Goal: Task Accomplishment & Management: Complete application form

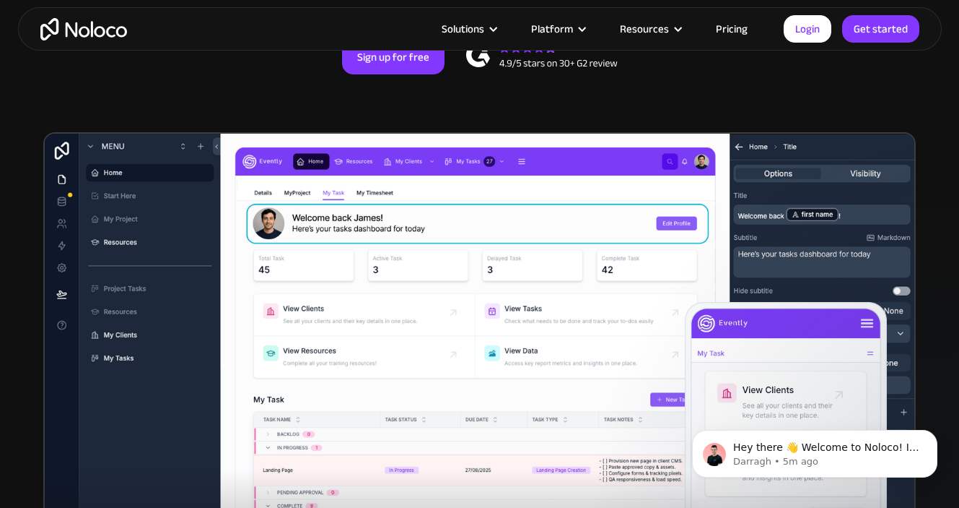
scroll to position [373, 0]
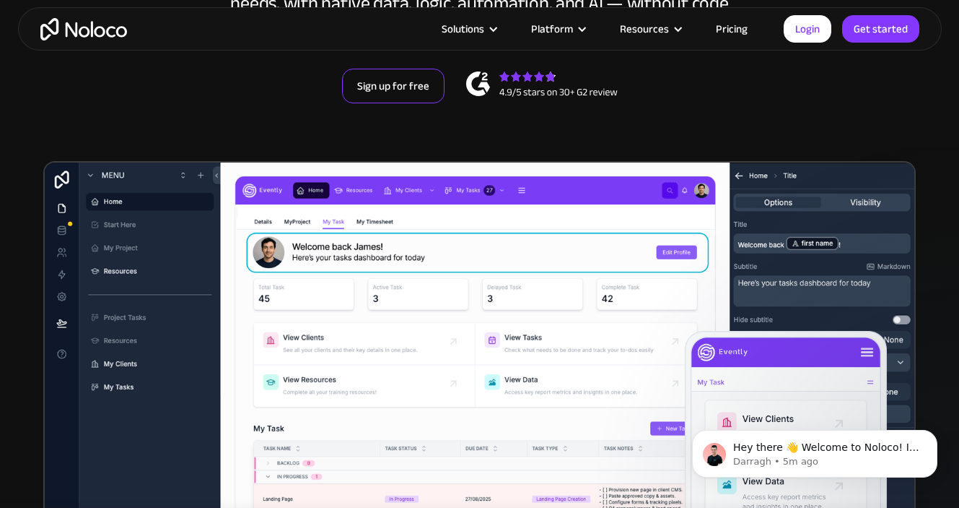
click at [376, 81] on link "Sign up for free" at bounding box center [393, 86] width 103 height 35
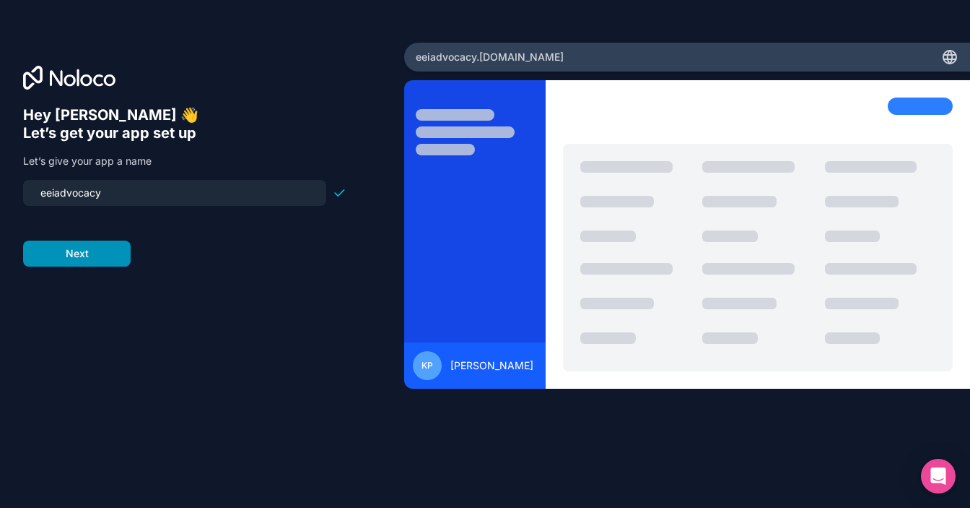
click at [69, 251] on button "Next" at bounding box center [77, 253] width 108 height 26
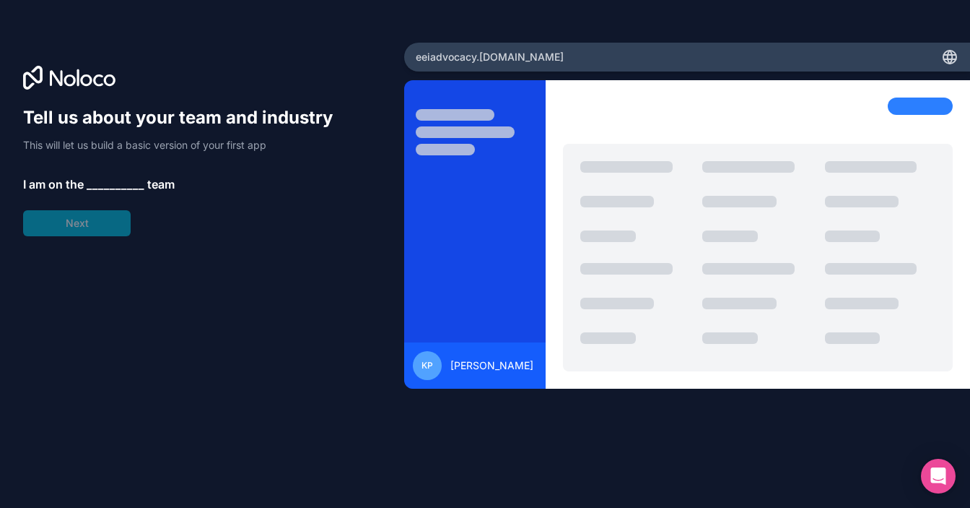
click at [117, 182] on span "__________" at bounding box center [116, 183] width 58 height 17
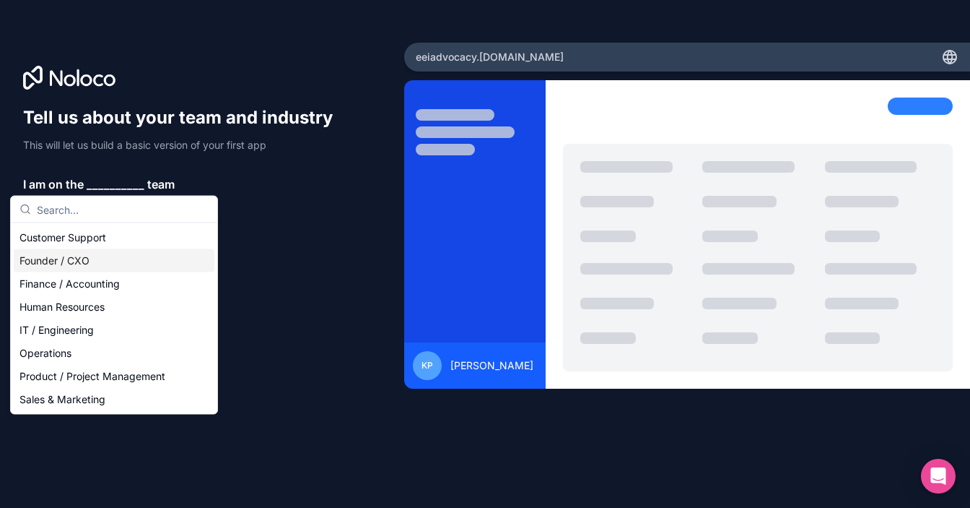
click at [86, 264] on div "Founder / CXO" at bounding box center [114, 260] width 201 height 23
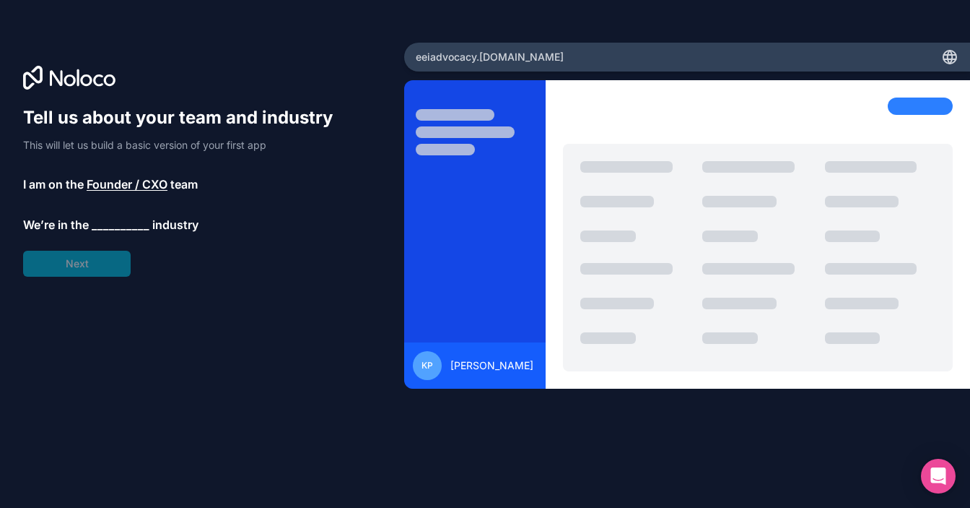
click at [121, 229] on span "__________" at bounding box center [121, 224] width 58 height 17
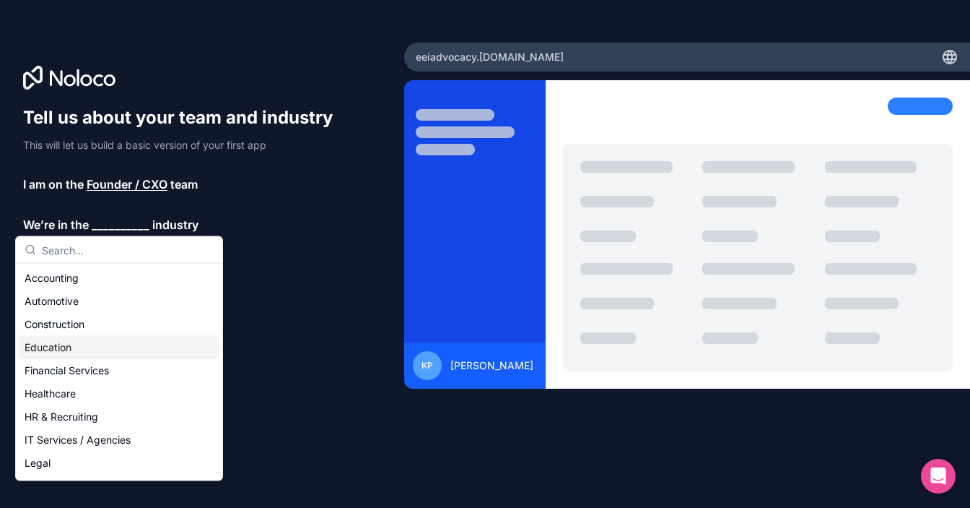
click at [78, 344] on div "Education" at bounding box center [119, 347] width 201 height 23
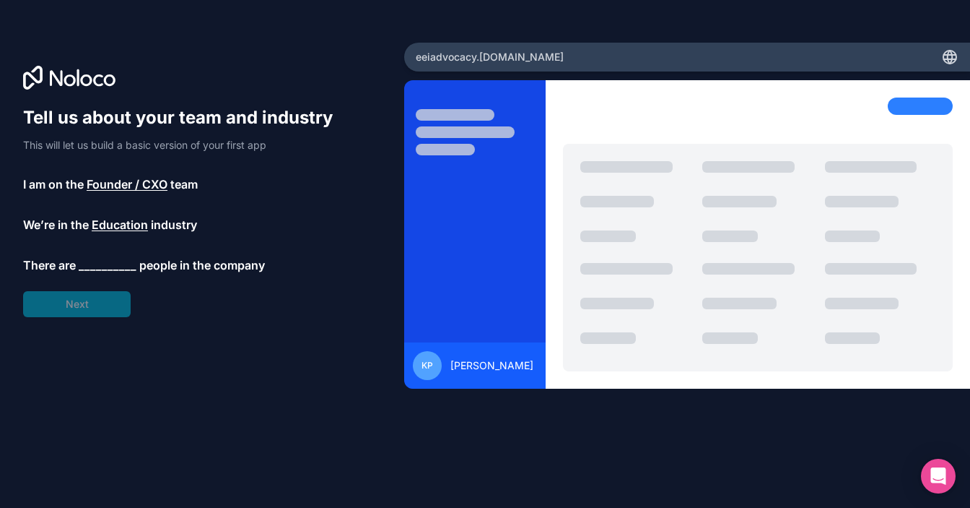
click at [112, 261] on span "__________" at bounding box center [108, 264] width 58 height 17
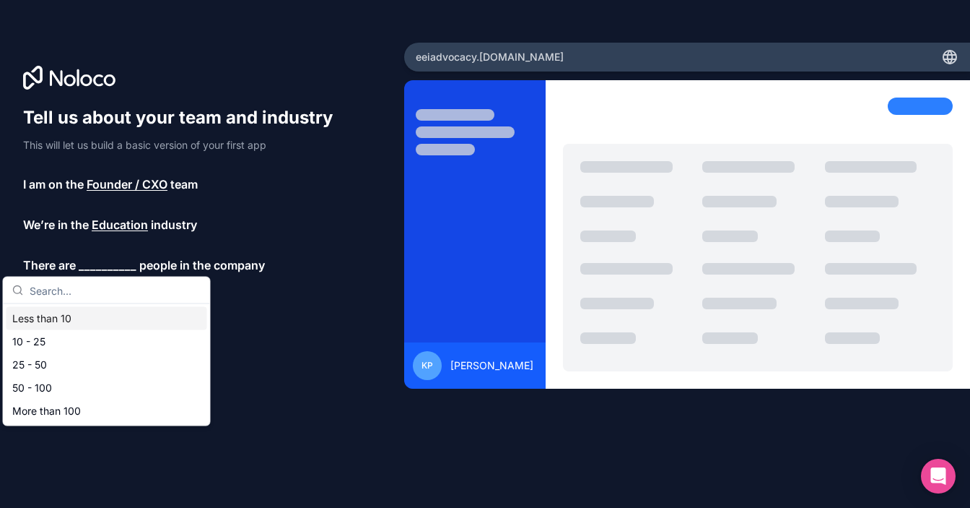
click at [61, 318] on div "Less than 10" at bounding box center [106, 318] width 201 height 23
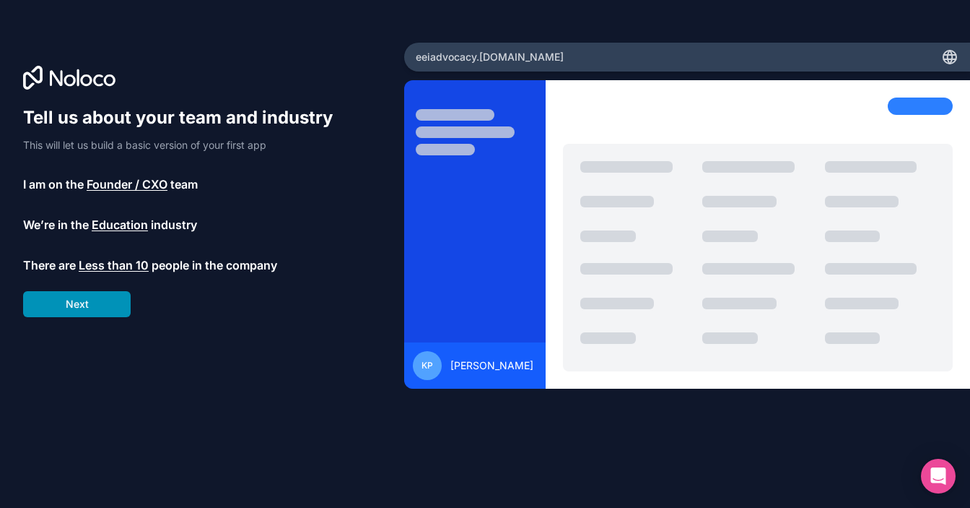
click at [75, 308] on button "Next" at bounding box center [77, 304] width 108 height 26
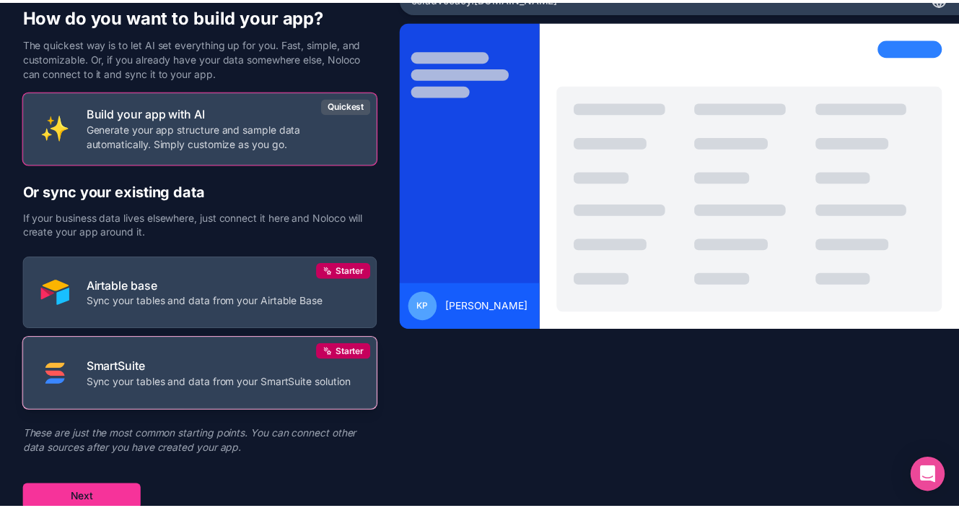
scroll to position [63, 0]
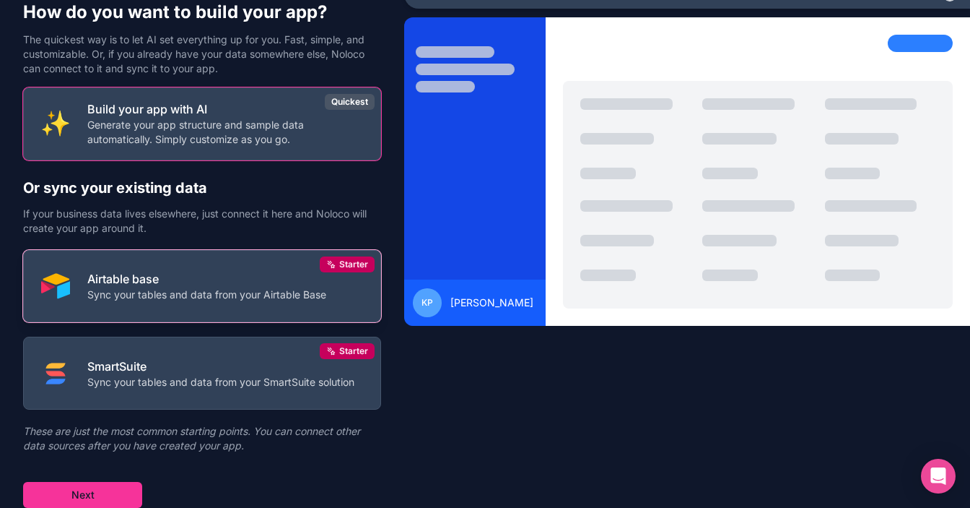
click at [206, 284] on p "Airtable base" at bounding box center [206, 278] width 239 height 17
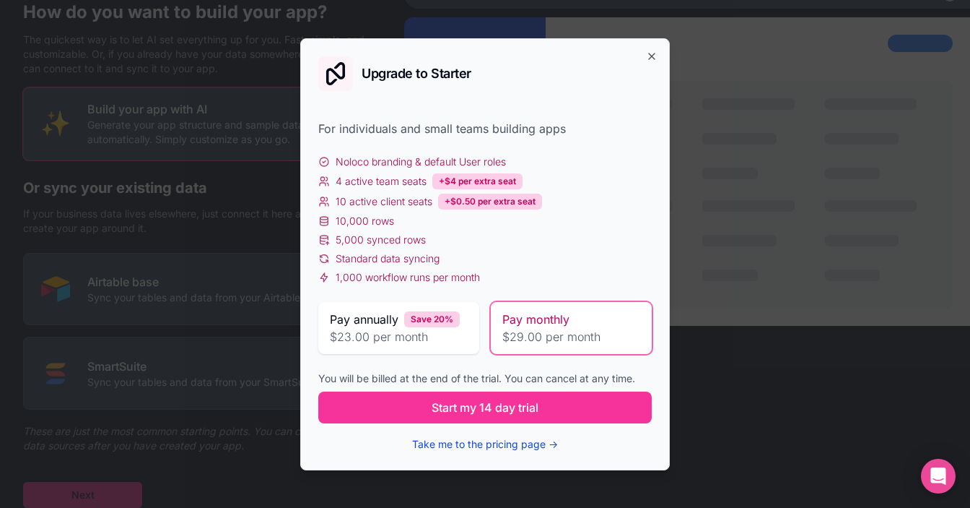
click at [497, 445] on button "Take me to the pricing page →" at bounding box center [485, 444] width 146 height 14
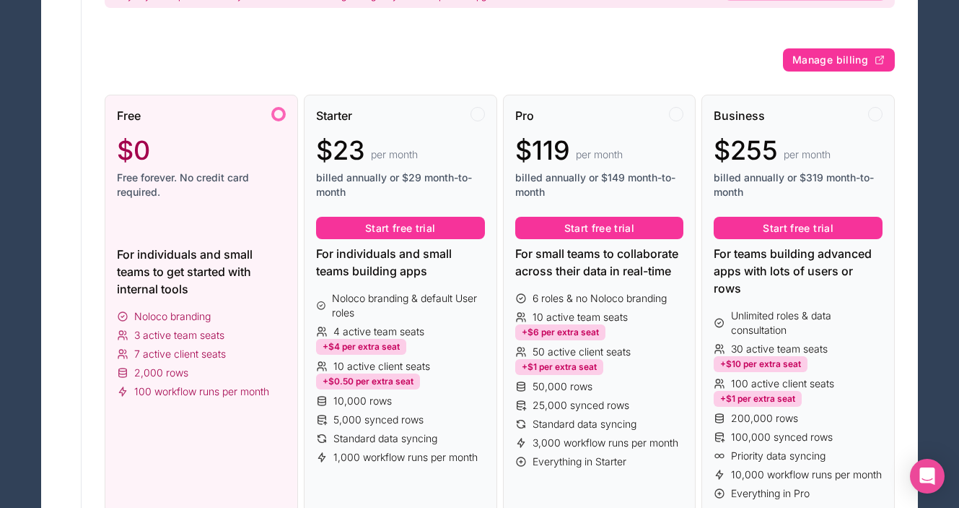
scroll to position [154, 0]
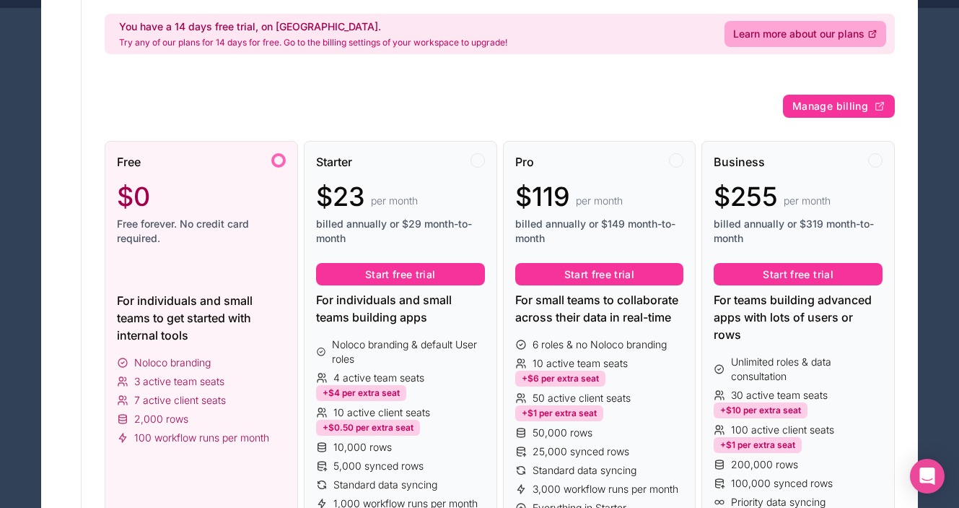
click at [275, 158] on div at bounding box center [278, 160] width 14 height 14
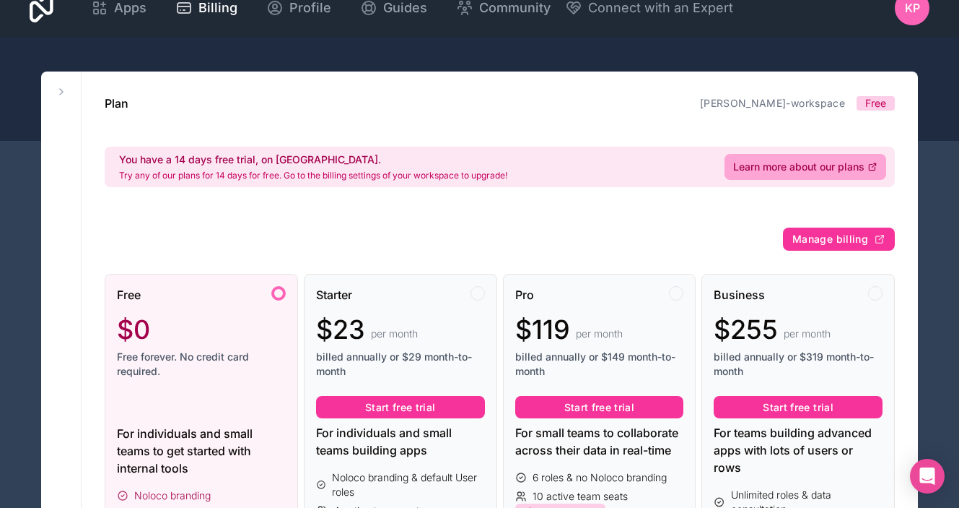
scroll to position [0, 0]
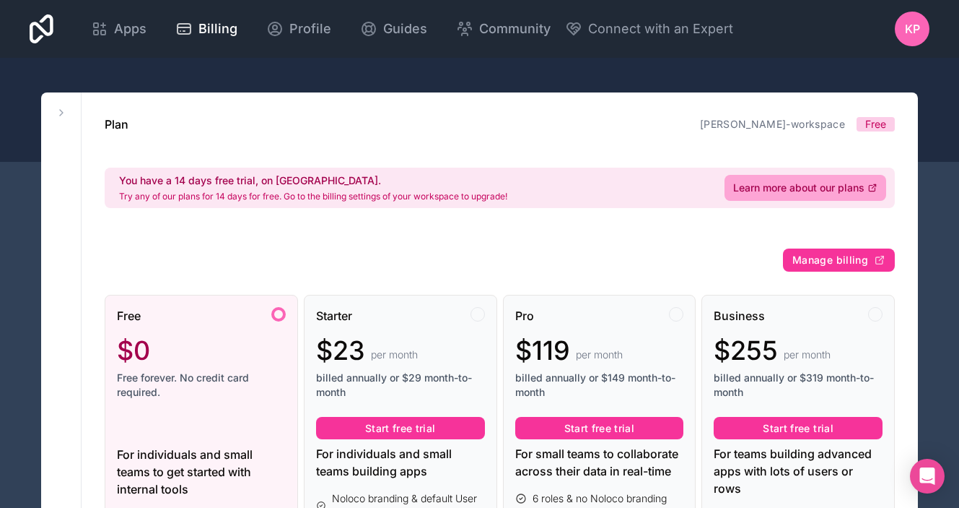
click at [894, 126] on span "Free" at bounding box center [876, 124] width 38 height 14
click at [857, 57] on div "Apps Billing Profile Guides Community Connect with an Expert KP Billing Profile…" at bounding box center [479, 29] width 923 height 58
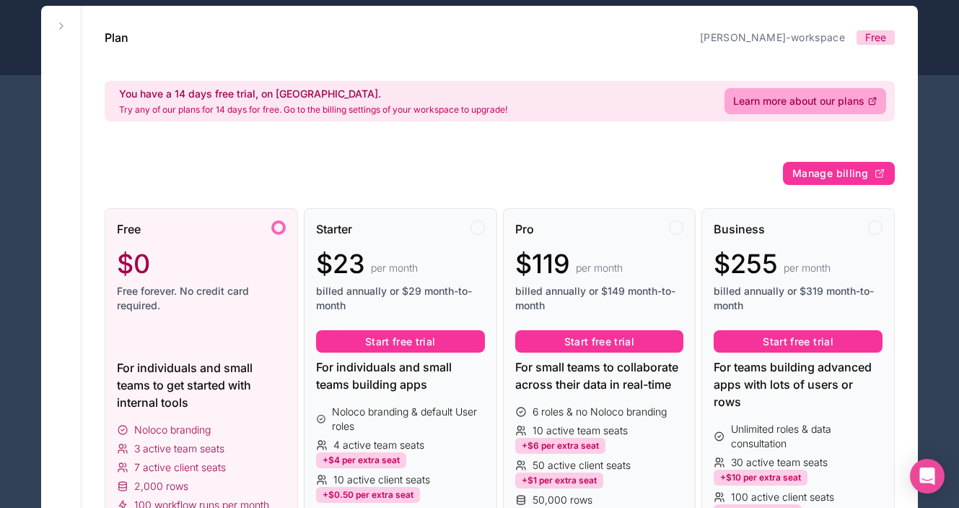
scroll to position [95, 0]
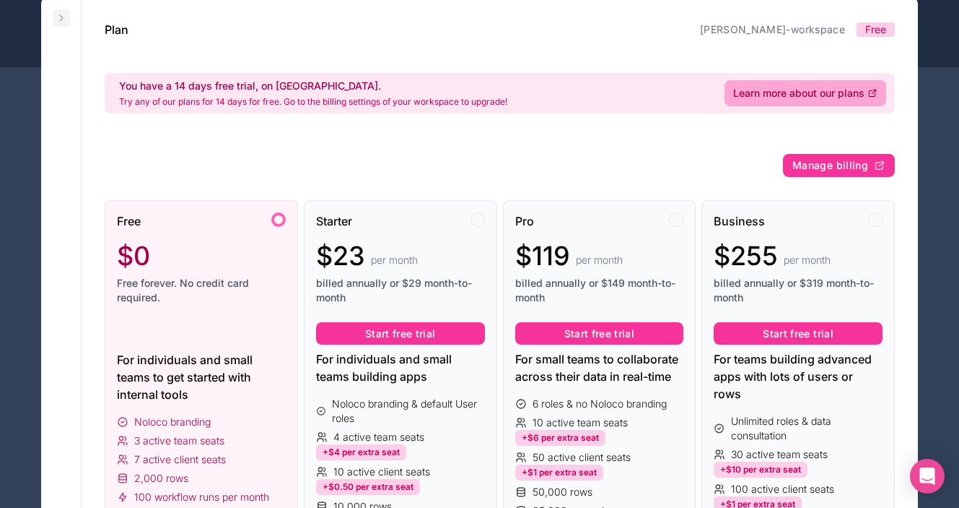
click at [64, 19] on icon at bounding box center [62, 18] width 12 height 12
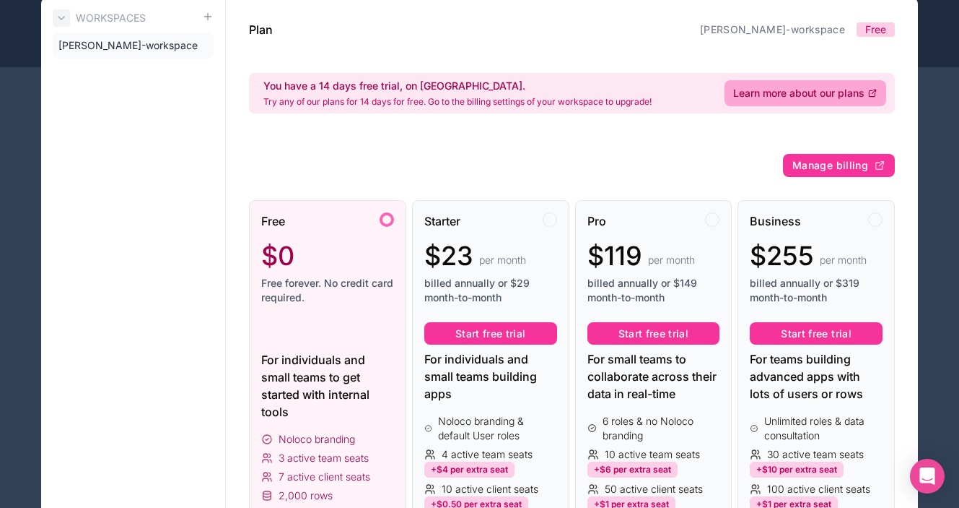
click at [64, 17] on icon at bounding box center [62, 18] width 12 height 12
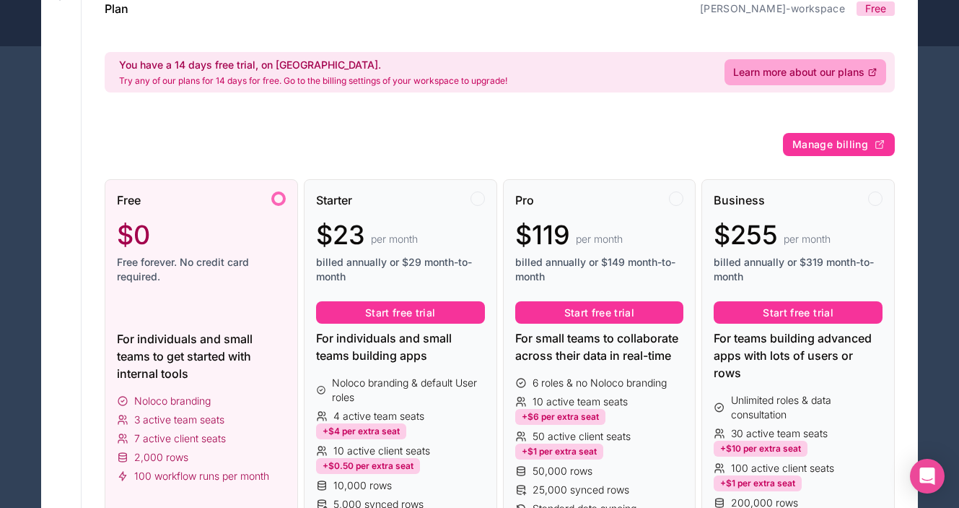
scroll to position [0, 0]
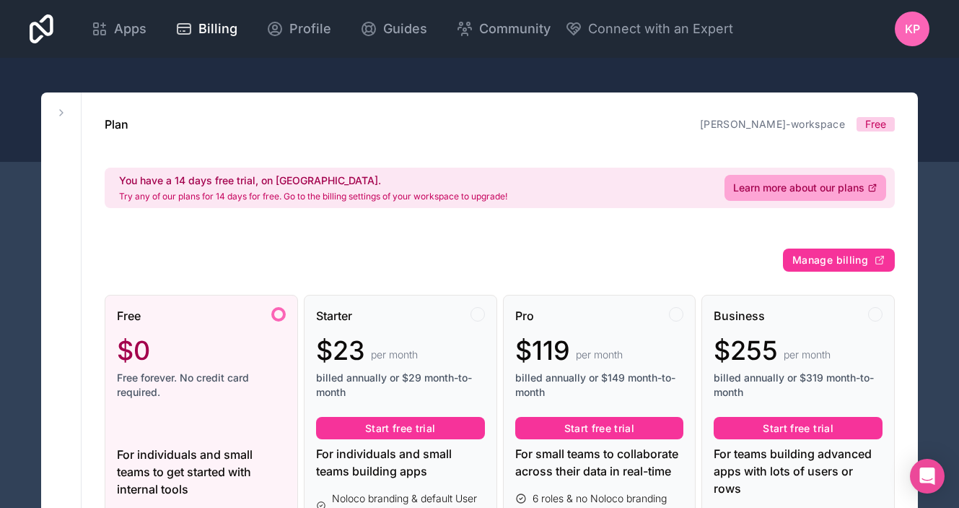
click at [874, 126] on span "Free" at bounding box center [876, 124] width 21 height 14
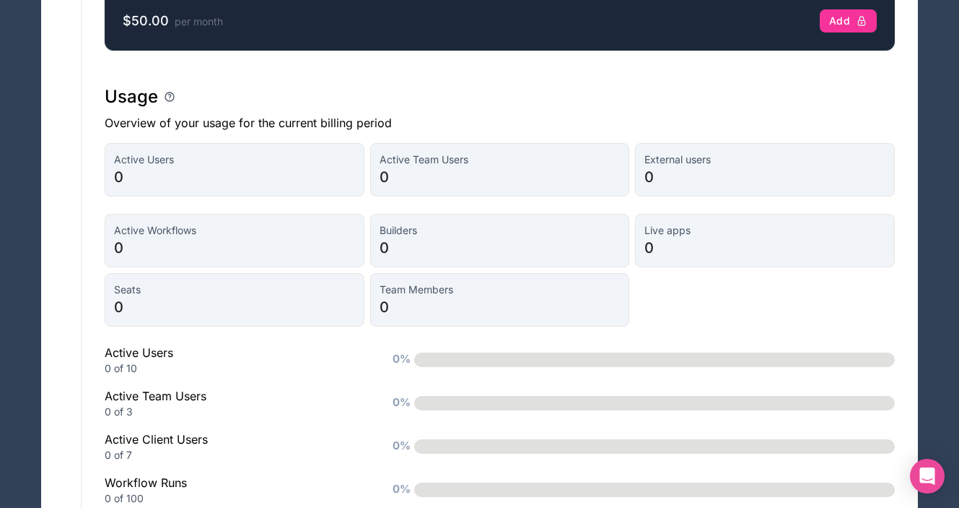
scroll to position [1163, 0]
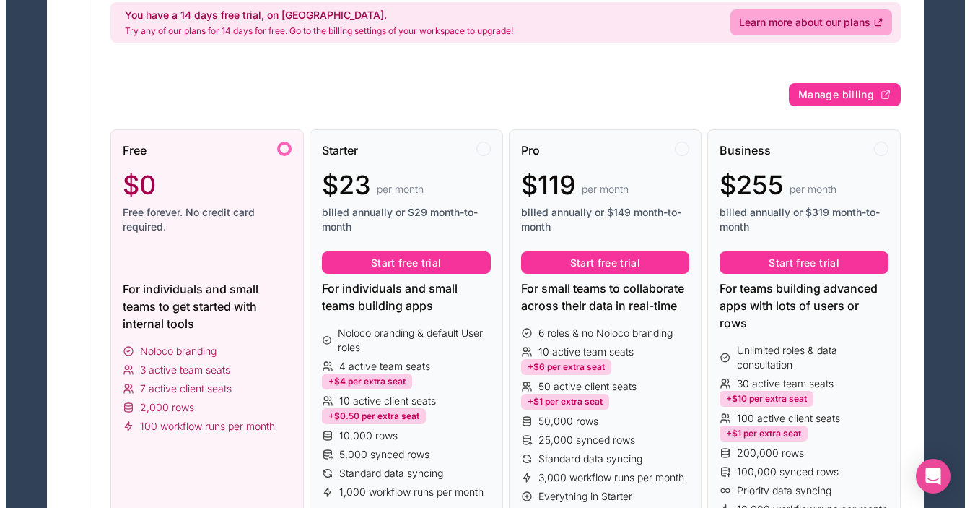
scroll to position [0, 0]
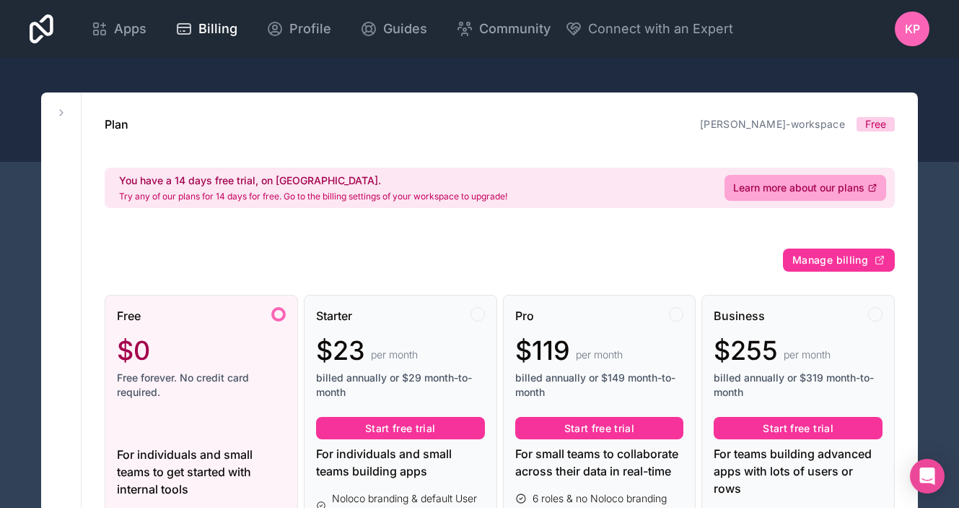
click at [871, 129] on span "Free" at bounding box center [876, 124] width 21 height 14
click at [906, 31] on span "KP" at bounding box center [912, 28] width 15 height 17
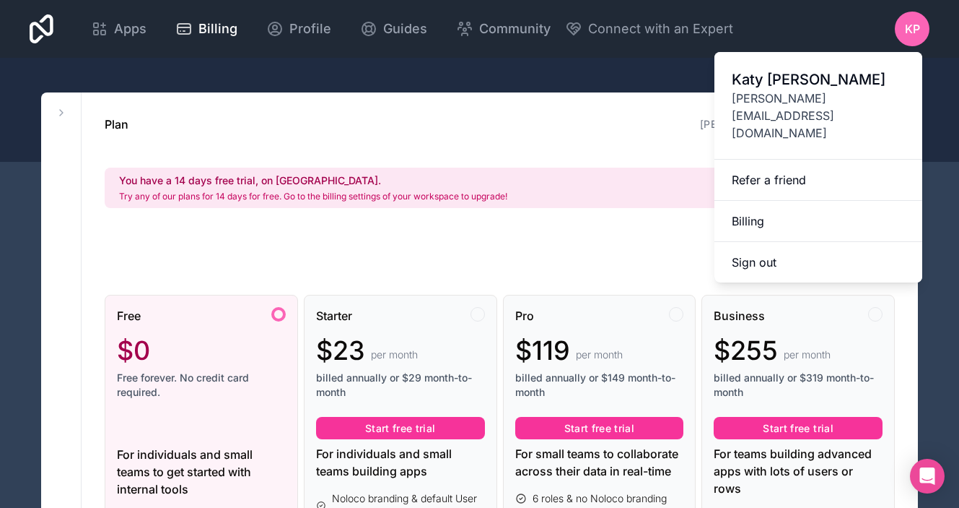
click at [796, 88] on span "Katy Petrik" at bounding box center [818, 79] width 173 height 20
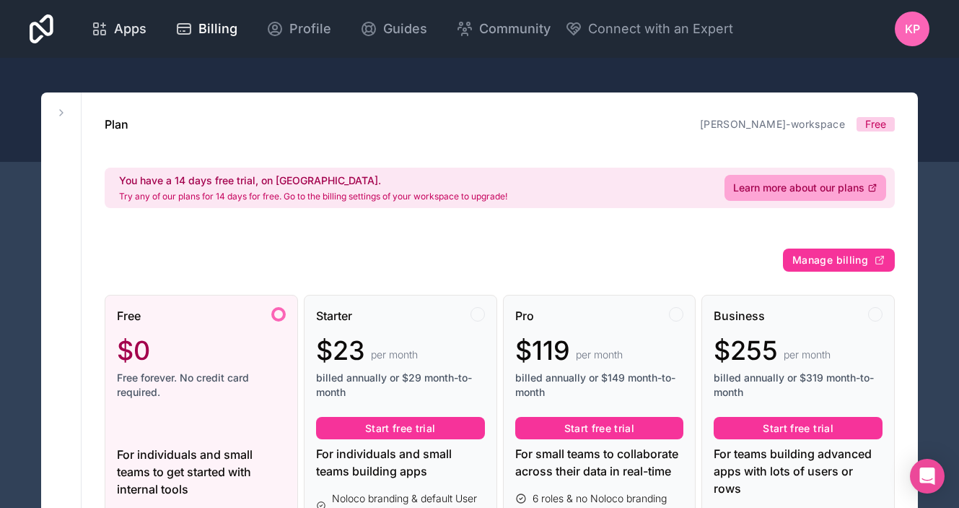
click at [105, 25] on icon at bounding box center [99, 28] width 17 height 17
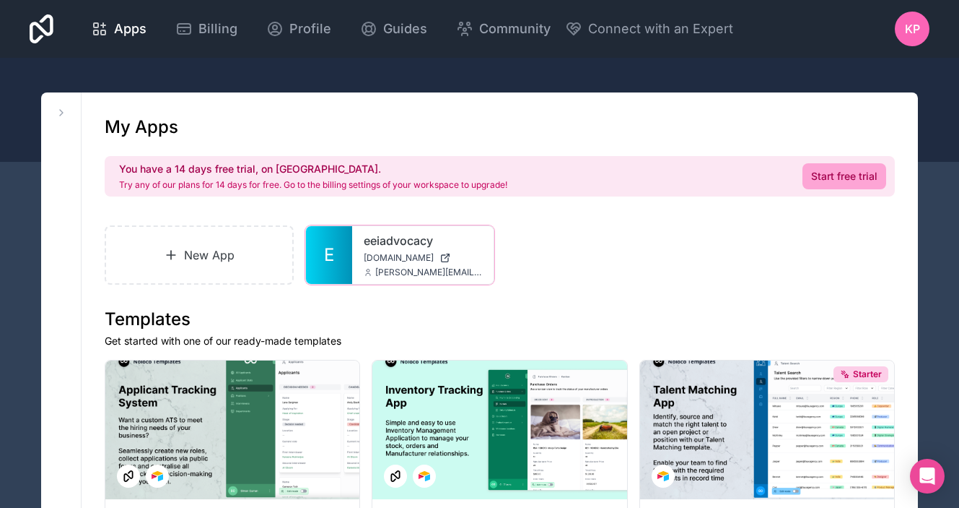
click at [381, 253] on span "eeiadvocacy.noloco.co" at bounding box center [399, 258] width 70 height 12
click at [204, 261] on link "New App" at bounding box center [199, 254] width 189 height 59
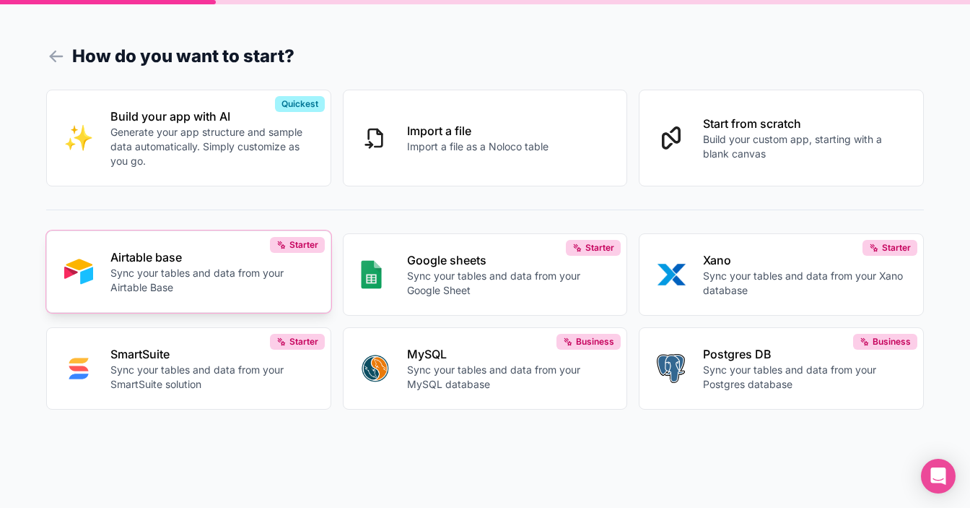
click at [201, 262] on p "Airtable base" at bounding box center [211, 256] width 203 height 17
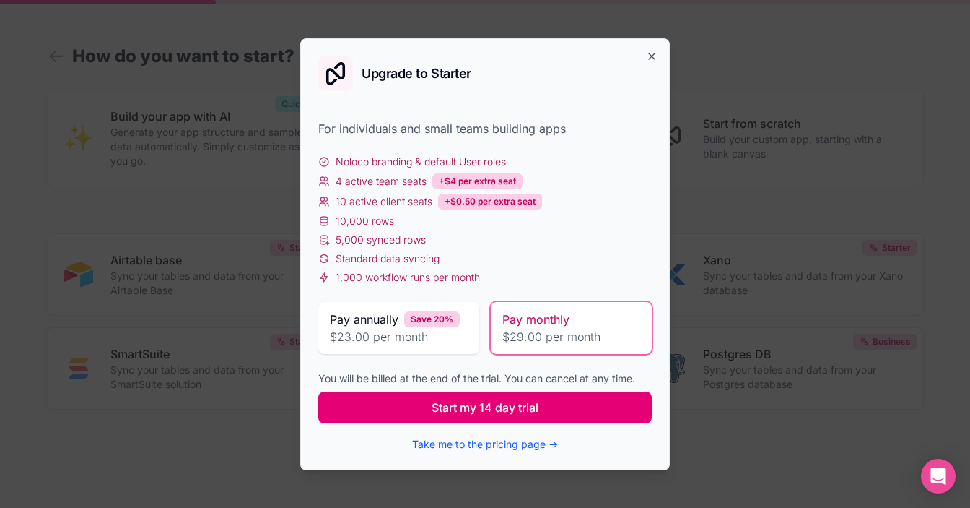
click at [515, 413] on span "Start my 14 day trial" at bounding box center [485, 407] width 107 height 17
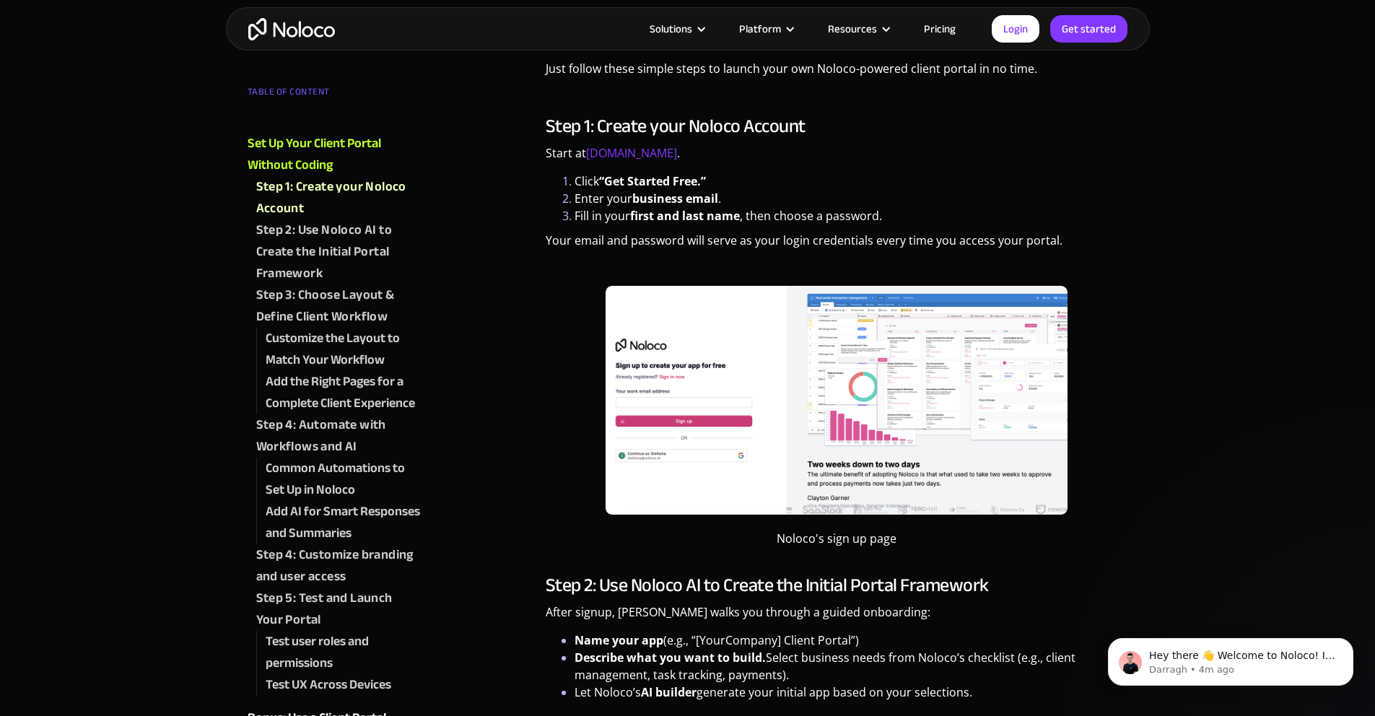
scroll to position [1002, 0]
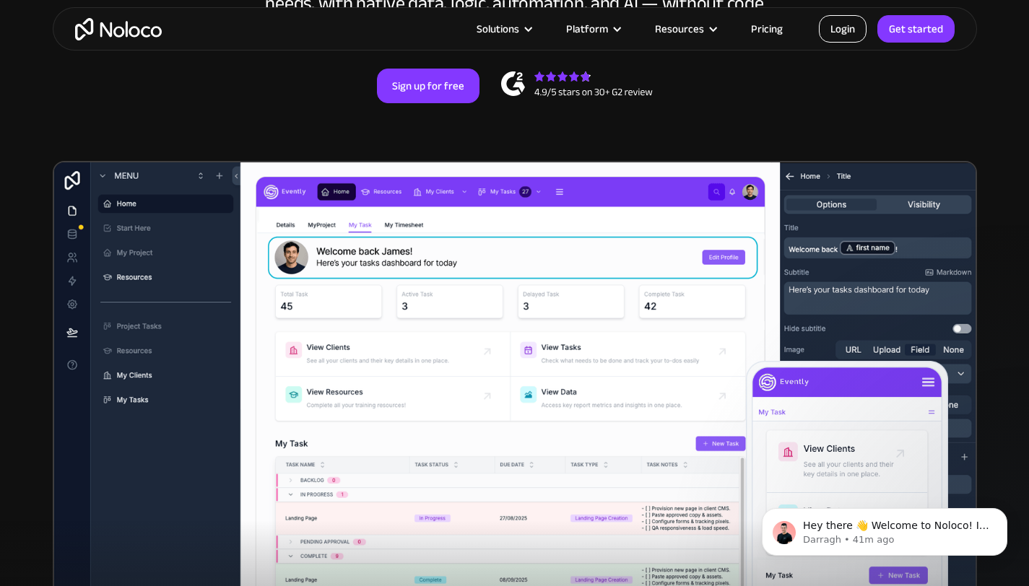
click at [830, 32] on link "Login" at bounding box center [843, 28] width 48 height 27
